Goal: Transaction & Acquisition: Book appointment/travel/reservation

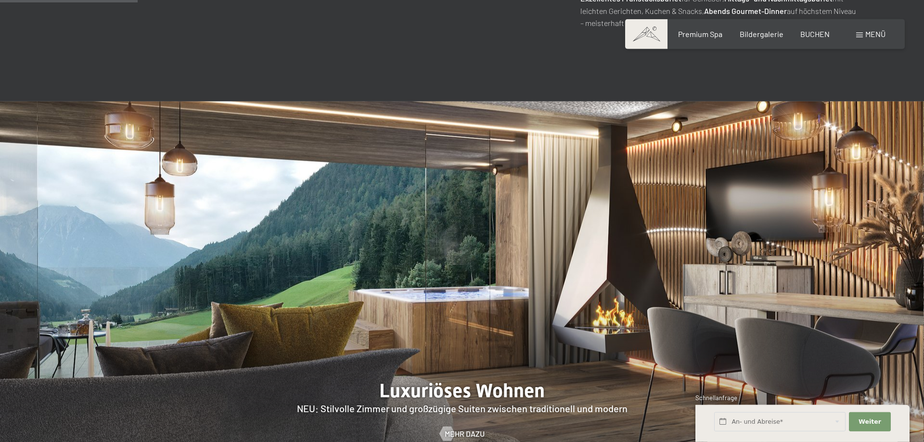
scroll to position [834, 0]
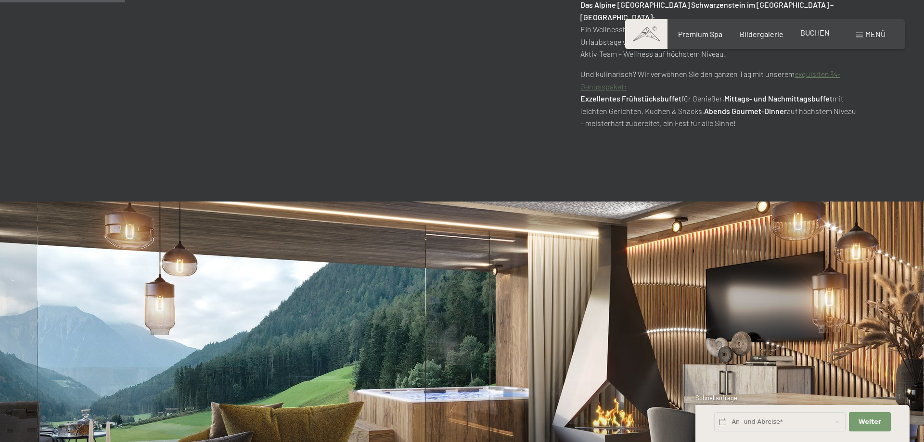
click at [814, 35] on span "BUCHEN" at bounding box center [814, 32] width 29 height 9
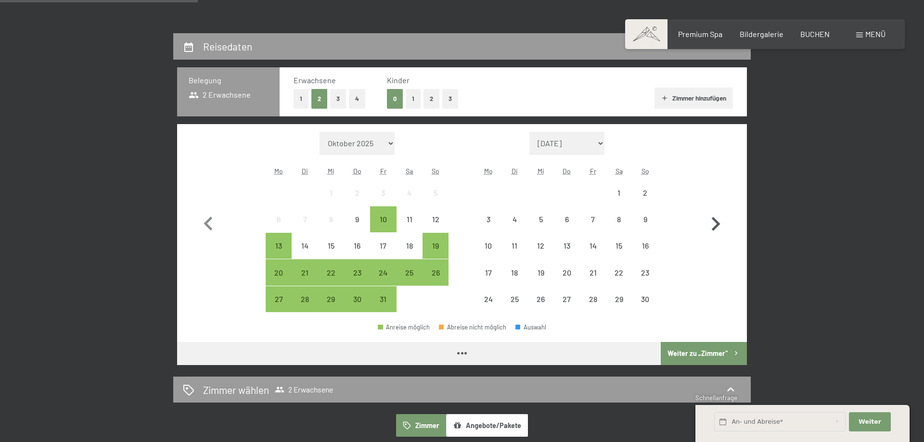
scroll to position [196, 0]
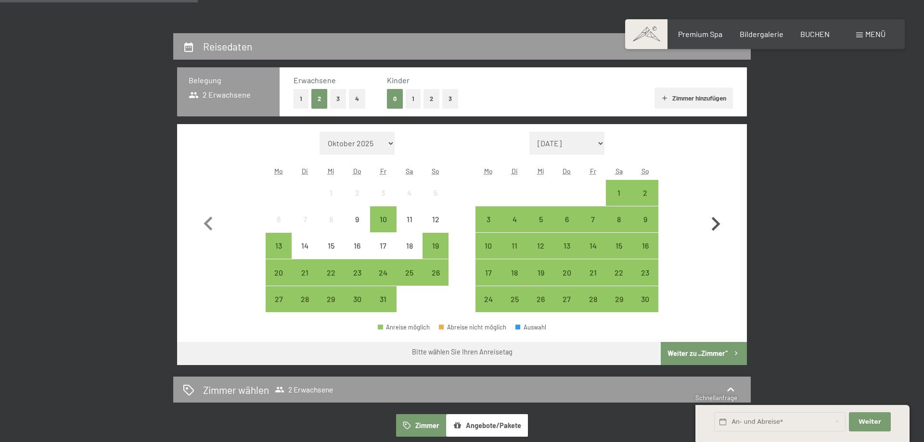
click at [715, 223] on icon "button" at bounding box center [715, 224] width 28 height 28
select select "2025-11-01"
select select "2025-12-01"
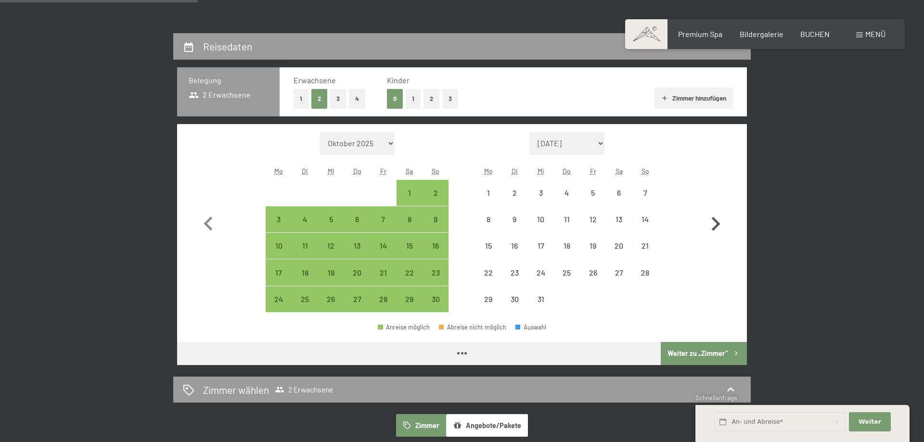
select select "2025-11-01"
select select "2025-12-01"
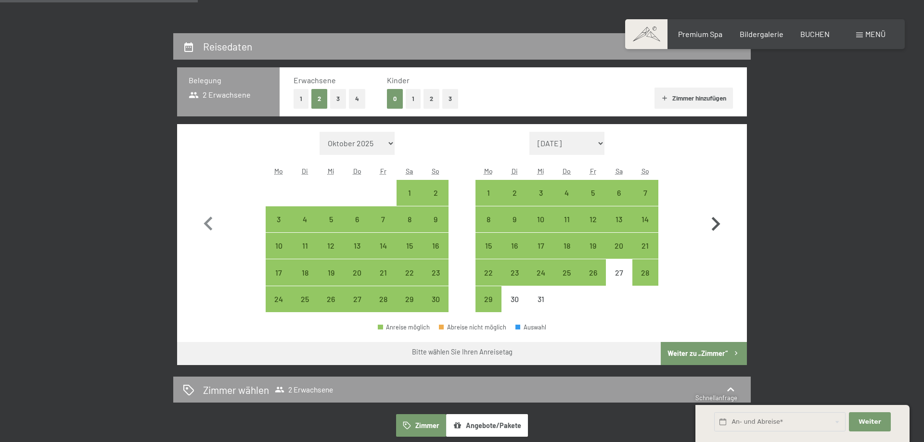
click at [715, 223] on icon "button" at bounding box center [715, 224] width 28 height 28
select select "2025-12-01"
select select "2026-01-01"
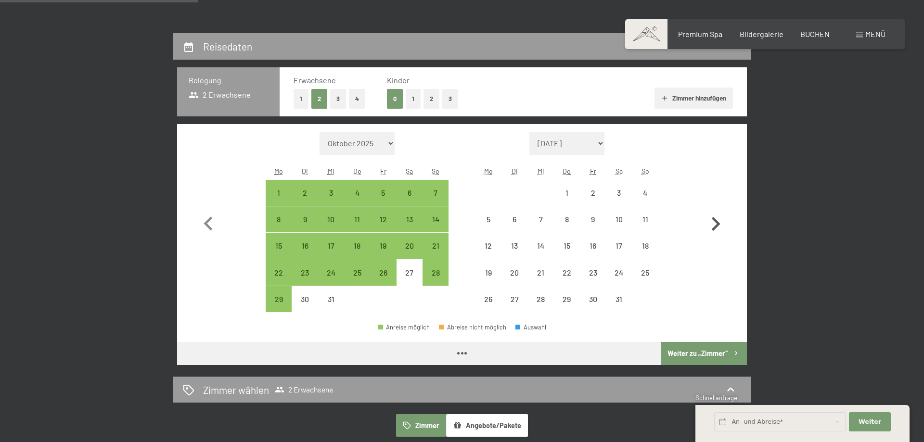
select select "2025-12-01"
select select "2026-01-01"
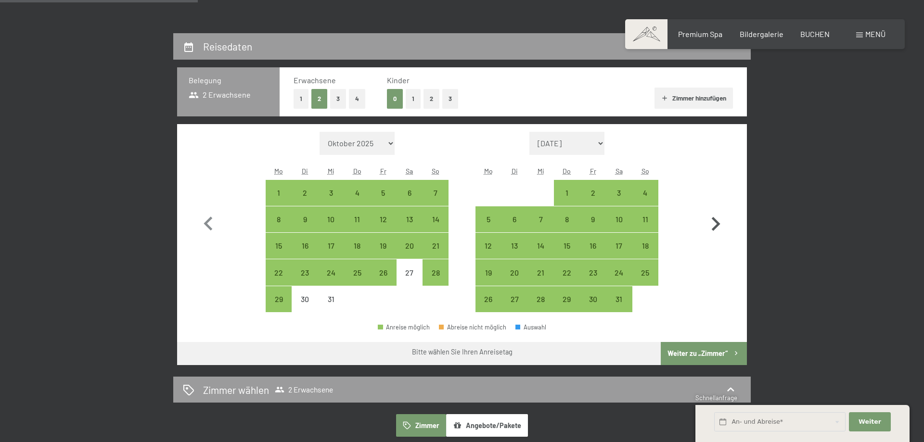
click at [715, 223] on icon "button" at bounding box center [715, 224] width 28 height 28
select select "2026-01-01"
select select "2026-02-01"
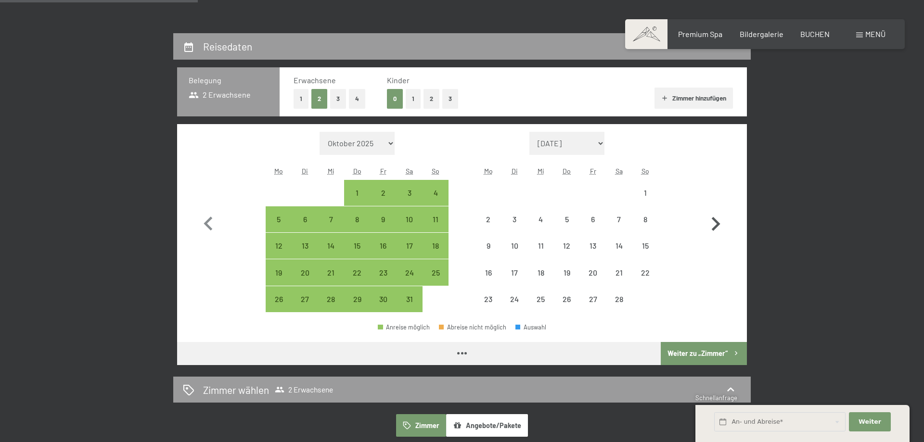
select select "2026-01-01"
select select "2026-02-01"
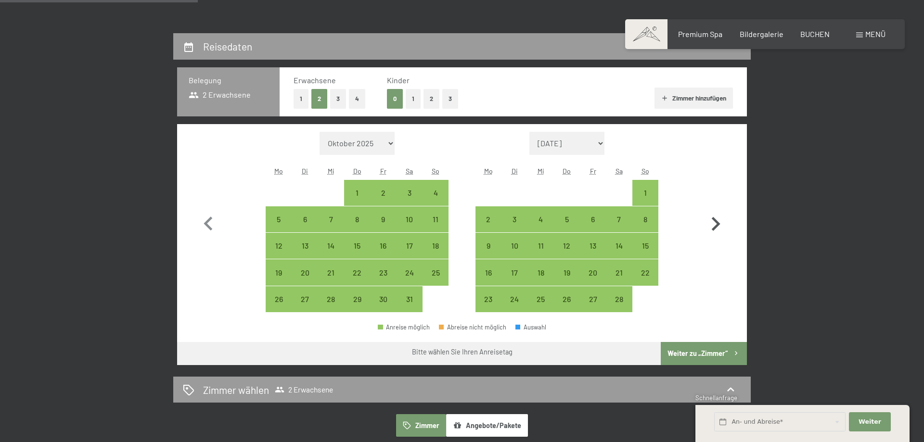
click at [715, 223] on icon "button" at bounding box center [715, 224] width 28 height 28
select select "2026-02-01"
select select "2026-03-01"
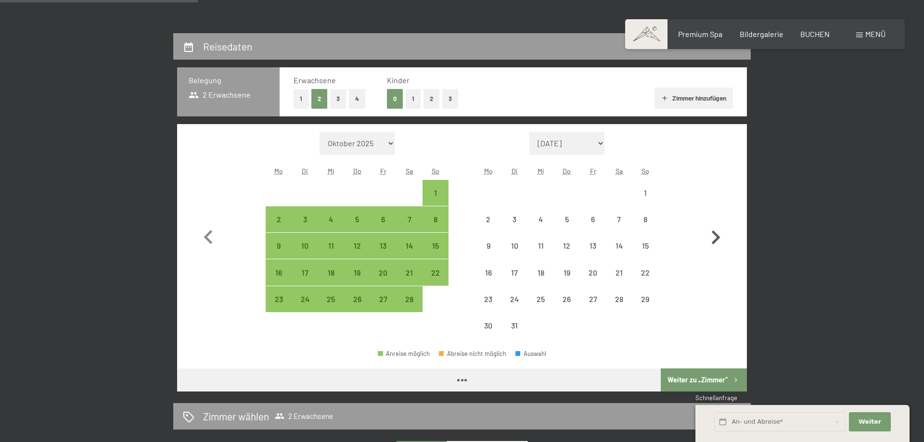
select select "2026-02-01"
select select "2026-03-01"
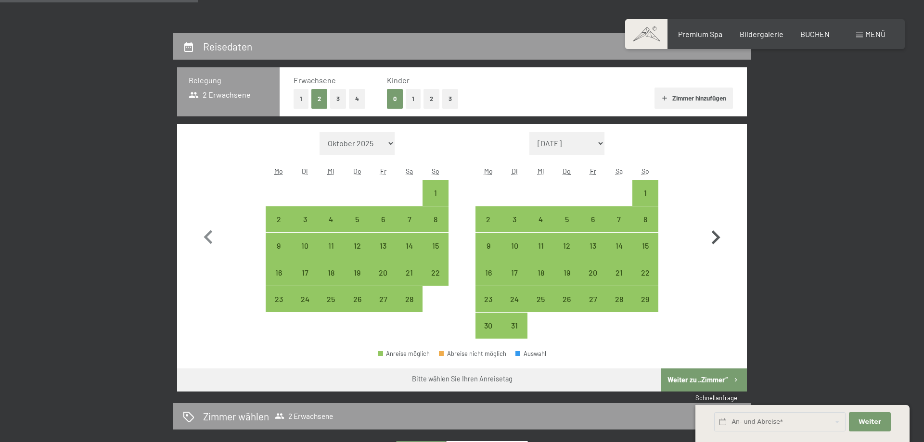
click at [715, 223] on button "button" at bounding box center [715, 235] width 28 height 207
select select "2026-03-01"
select select "2026-04-01"
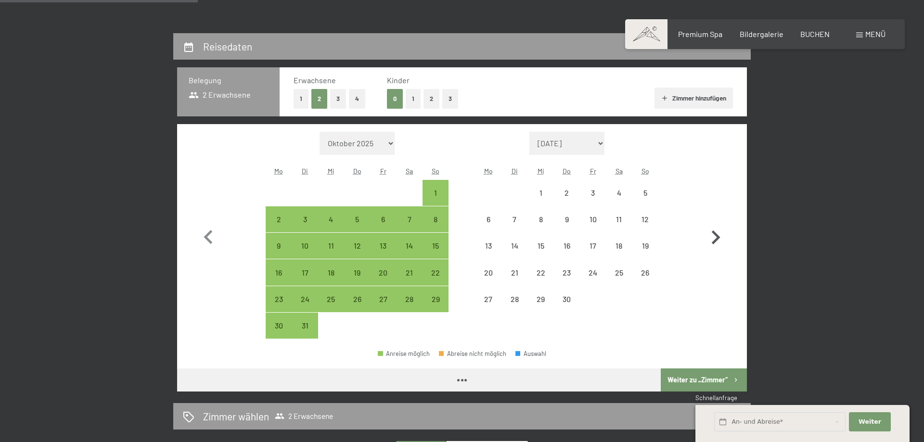
select select "2026-03-01"
select select "2026-04-01"
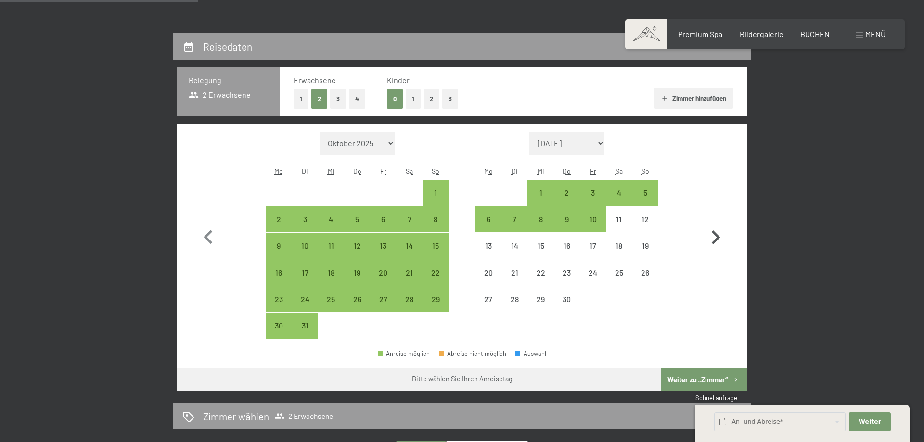
click at [715, 223] on button "button" at bounding box center [715, 235] width 28 height 207
select select "2026-04-01"
select select "2026-05-01"
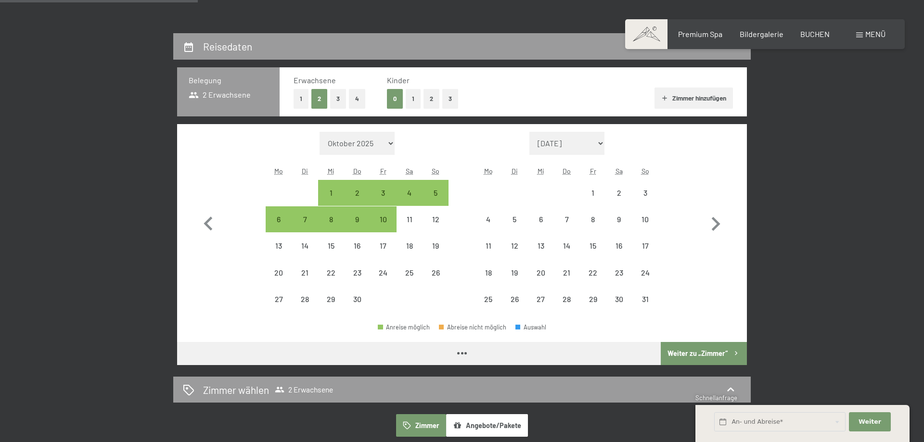
select select "2026-04-01"
select select "2026-05-01"
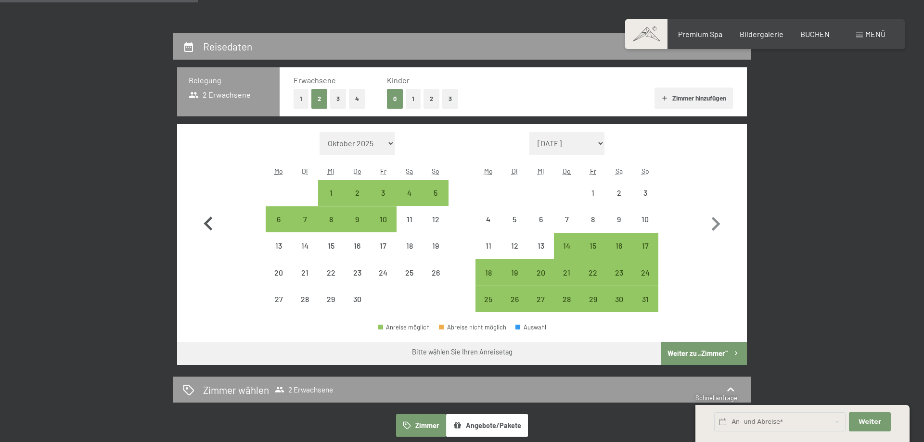
click at [206, 223] on icon "button" at bounding box center [207, 223] width 9 height 14
select select "2026-03-01"
select select "2026-04-01"
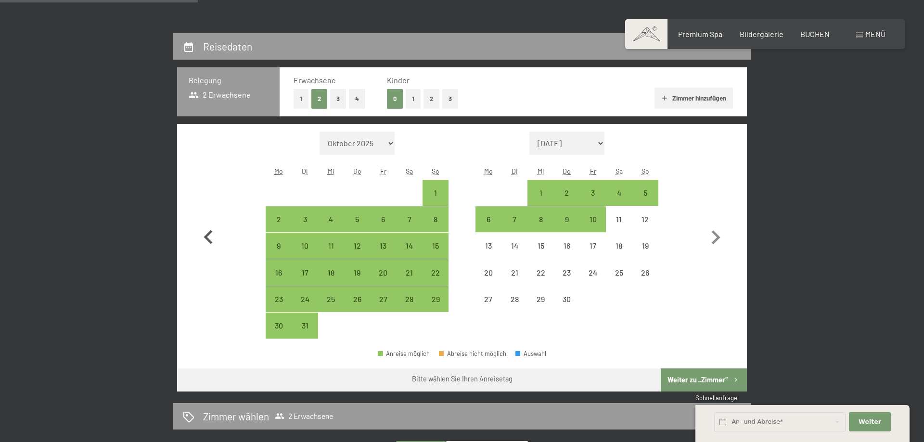
click at [206, 223] on button "button" at bounding box center [208, 235] width 28 height 207
select select "2026-02-01"
select select "2026-03-01"
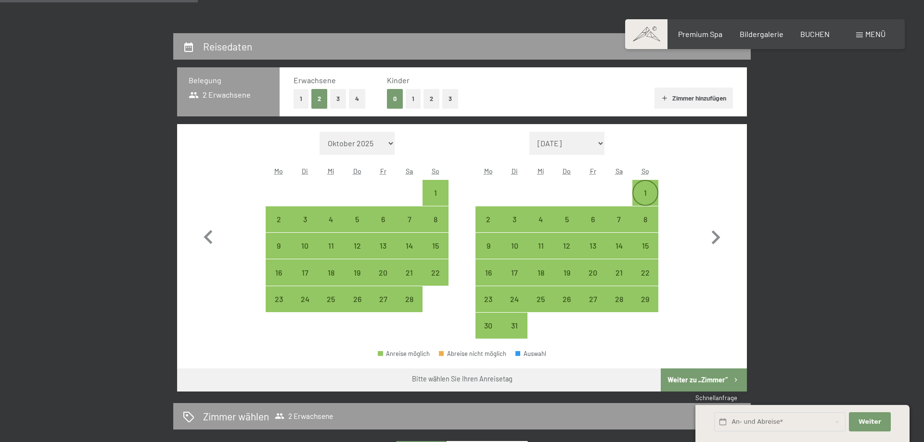
click at [650, 198] on div "1" at bounding box center [645, 201] width 24 height 24
select select "2026-02-01"
select select "2026-03-01"
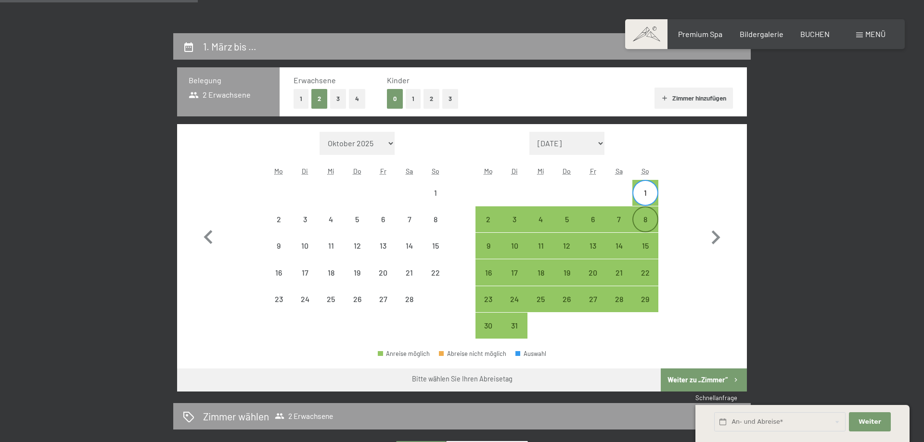
click at [646, 215] on div "8" at bounding box center [645, 219] width 24 height 24
select select "2026-02-01"
select select "2026-03-01"
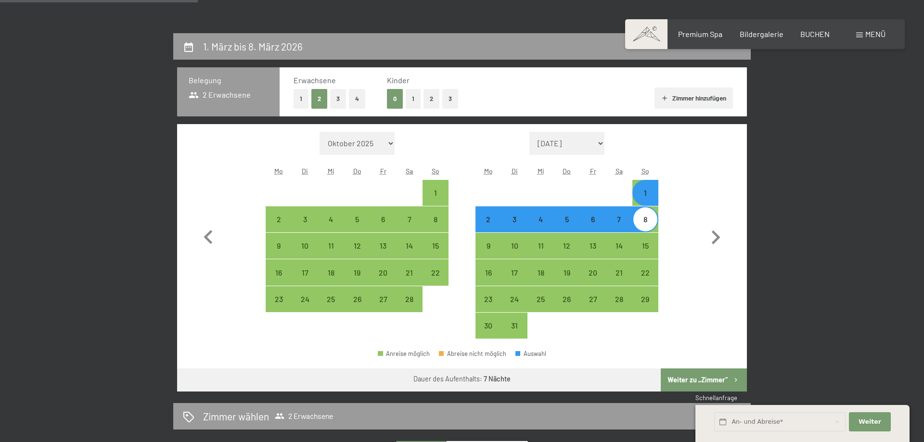
click at [705, 376] on button "Weiter zu „Zimmer“" at bounding box center [704, 379] width 86 height 23
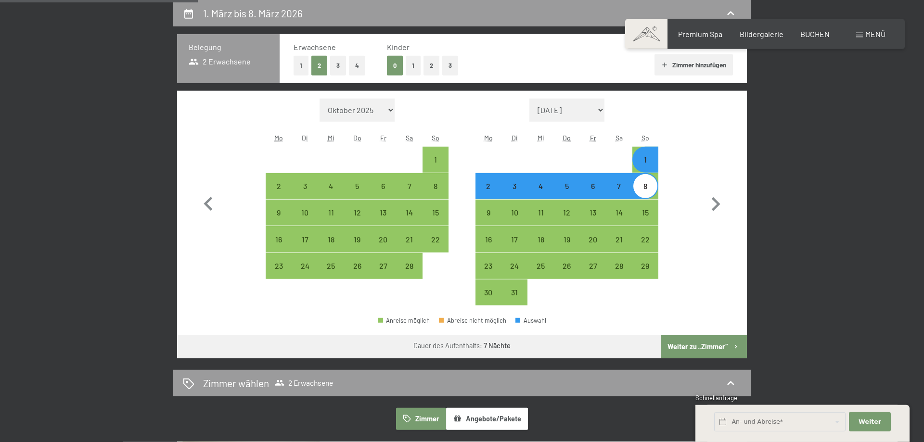
select select "2026-02-01"
select select "2026-03-01"
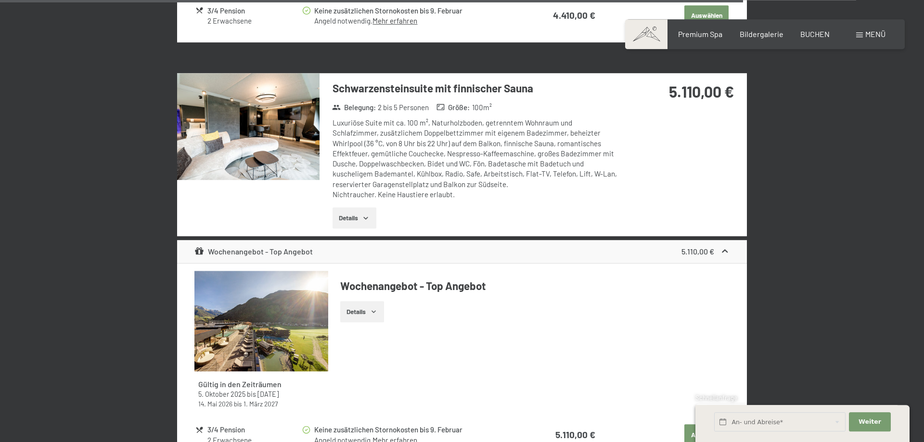
scroll to position [3075, 0]
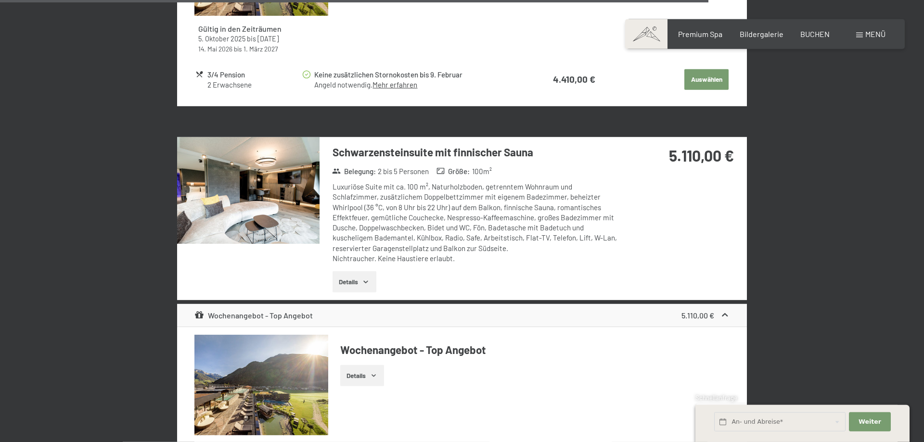
click at [281, 176] on img at bounding box center [248, 190] width 142 height 107
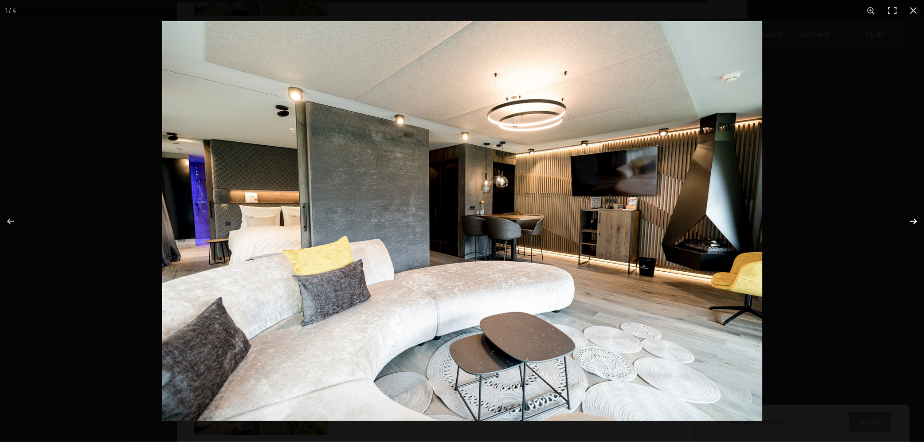
click at [909, 221] on button "button" at bounding box center [907, 221] width 34 height 48
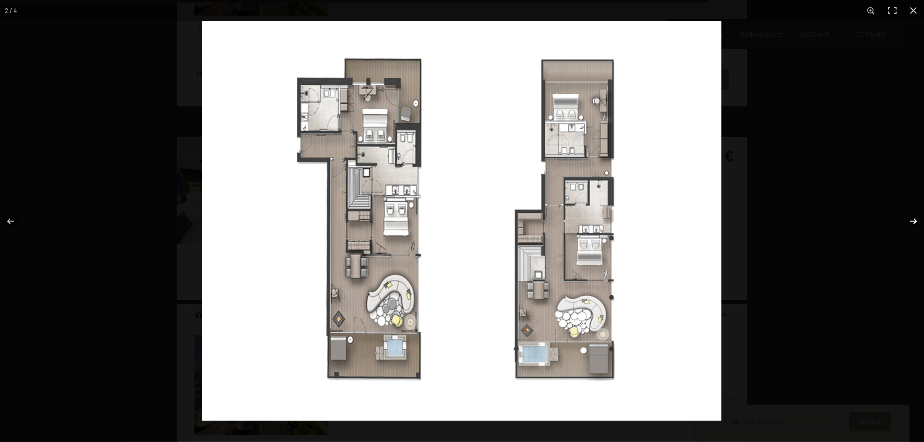
click at [909, 221] on button "button" at bounding box center [907, 221] width 34 height 48
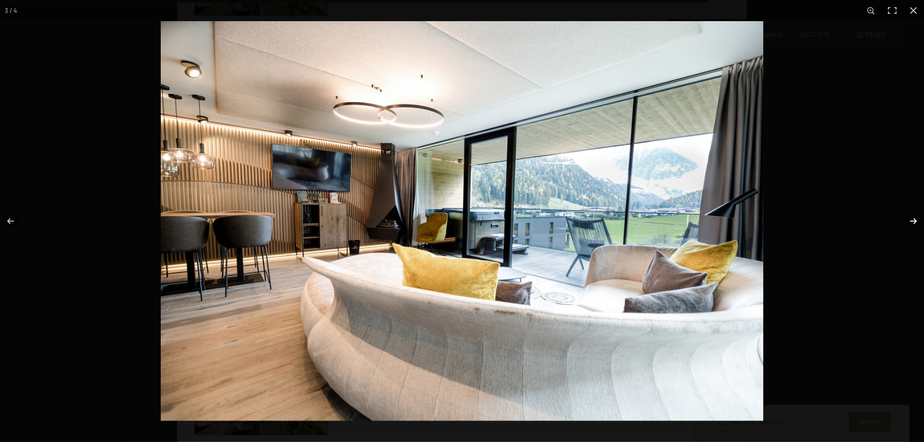
click at [909, 221] on button "button" at bounding box center [907, 221] width 34 height 48
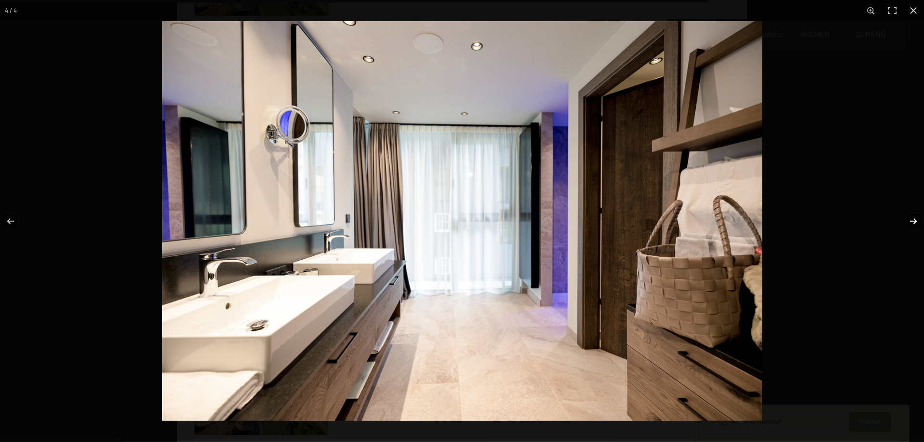
click at [909, 221] on button "button" at bounding box center [907, 221] width 34 height 48
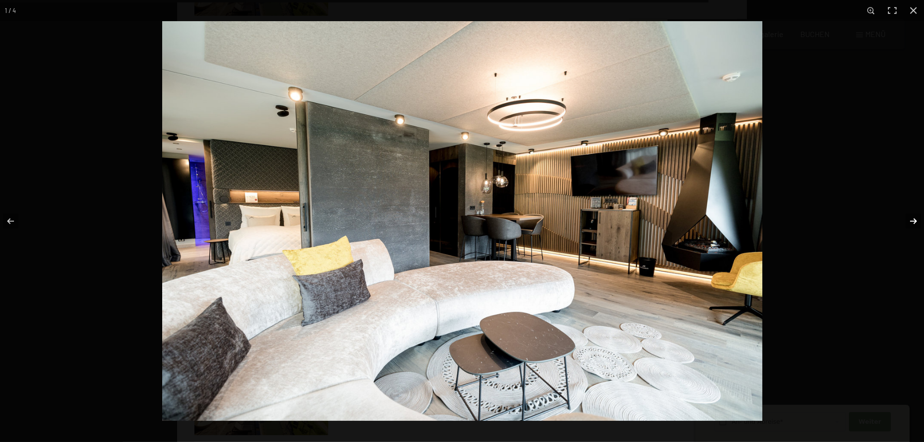
click at [909, 221] on button "button" at bounding box center [907, 221] width 34 height 48
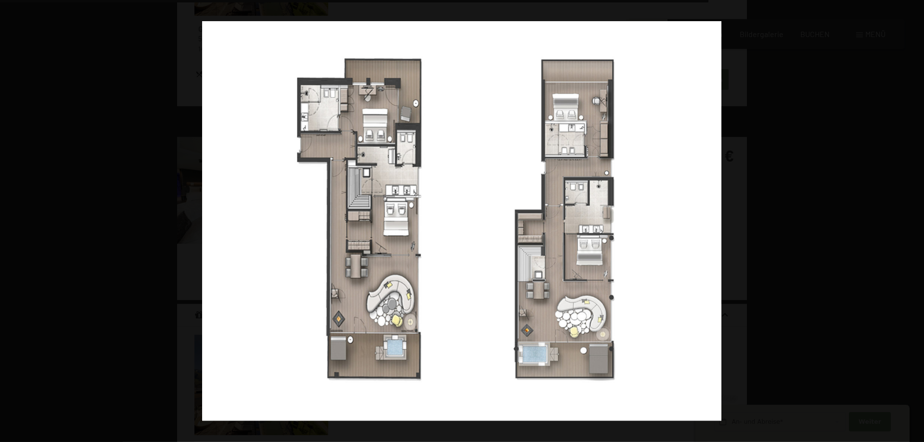
click at [909, 221] on button "button" at bounding box center [907, 221] width 34 height 48
